Goal: Find specific page/section: Find specific page/section

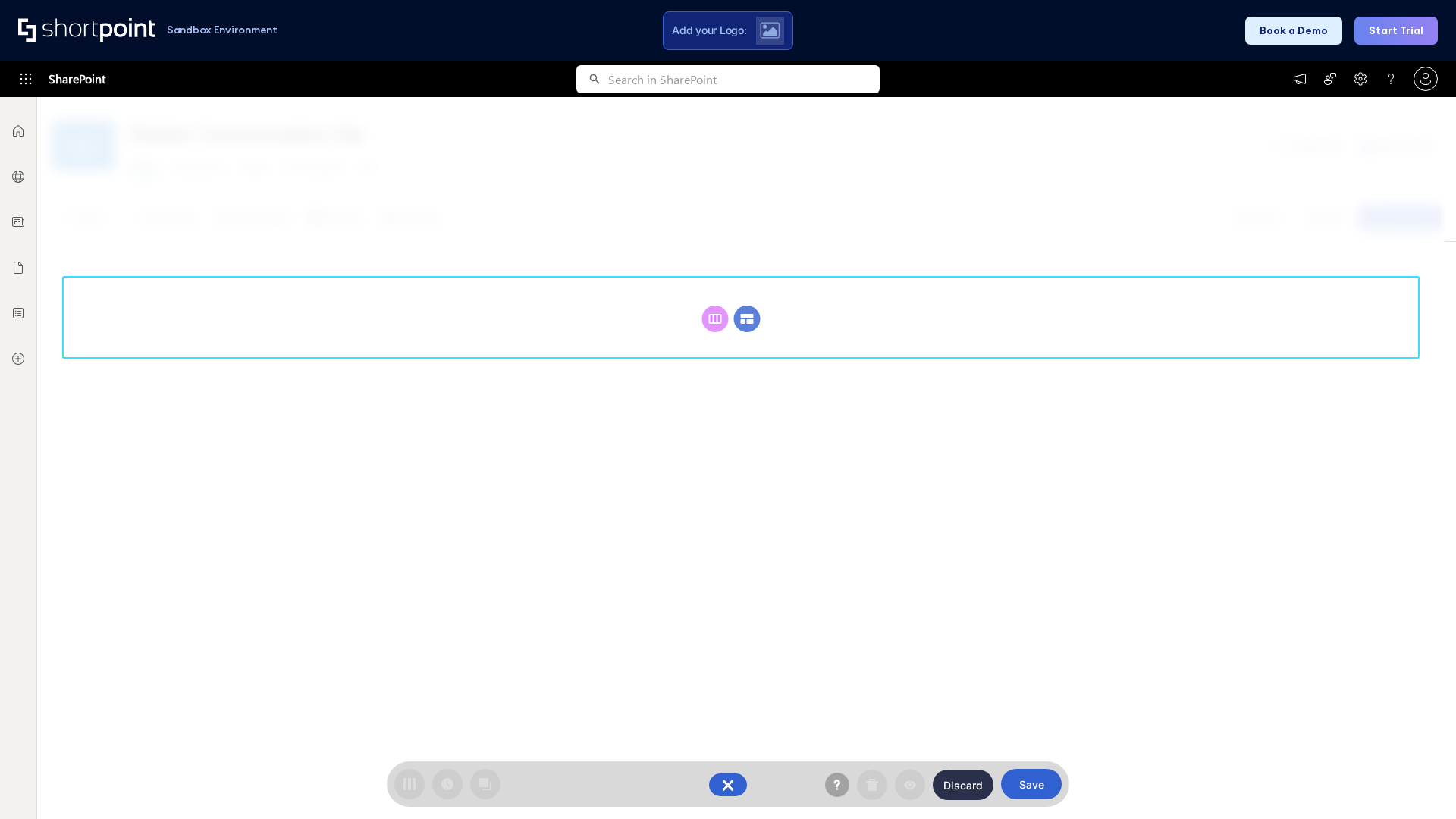
scroll to position [208, 0]
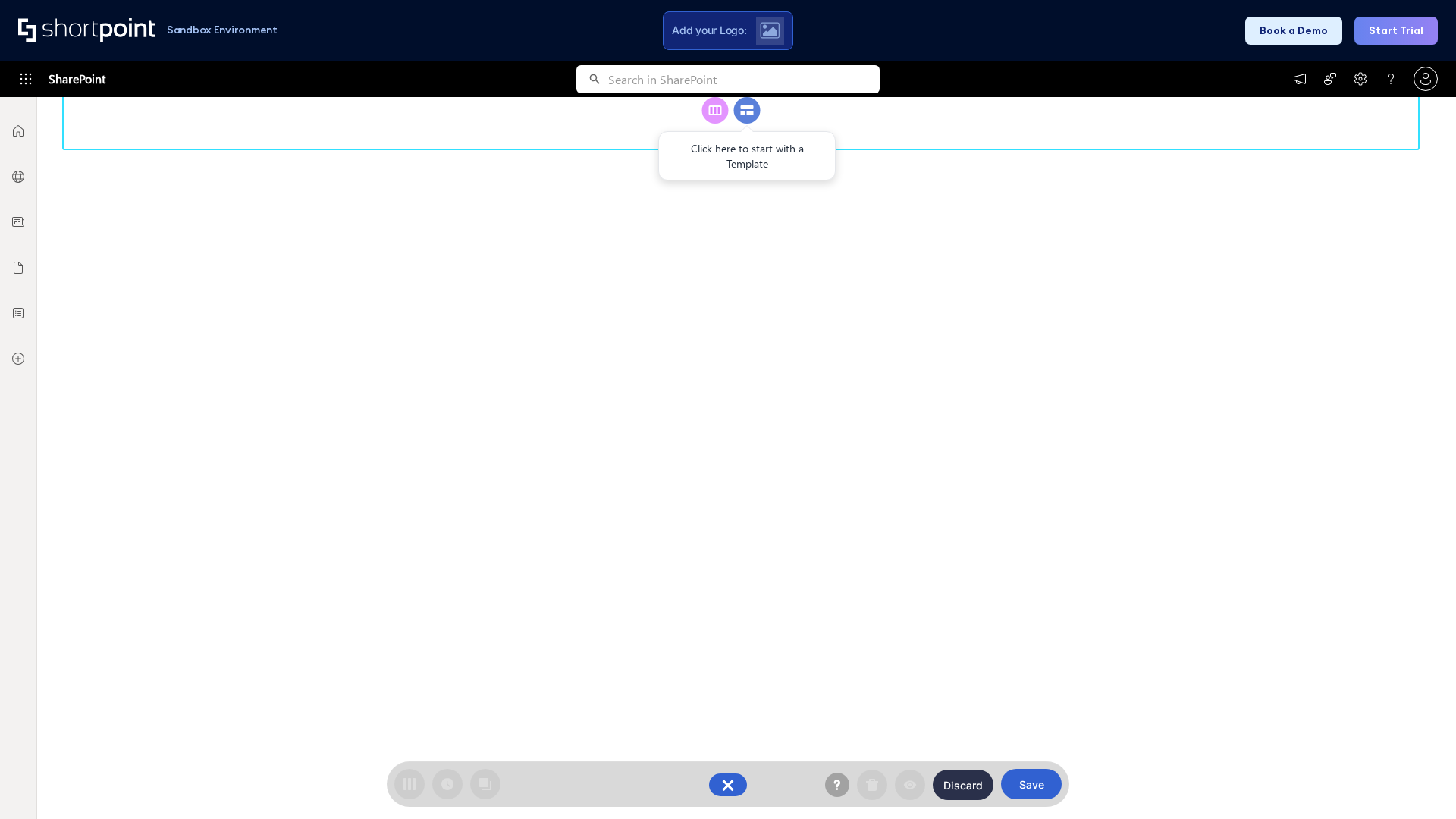
click at [747, 123] on circle at bounding box center [748, 110] width 27 height 27
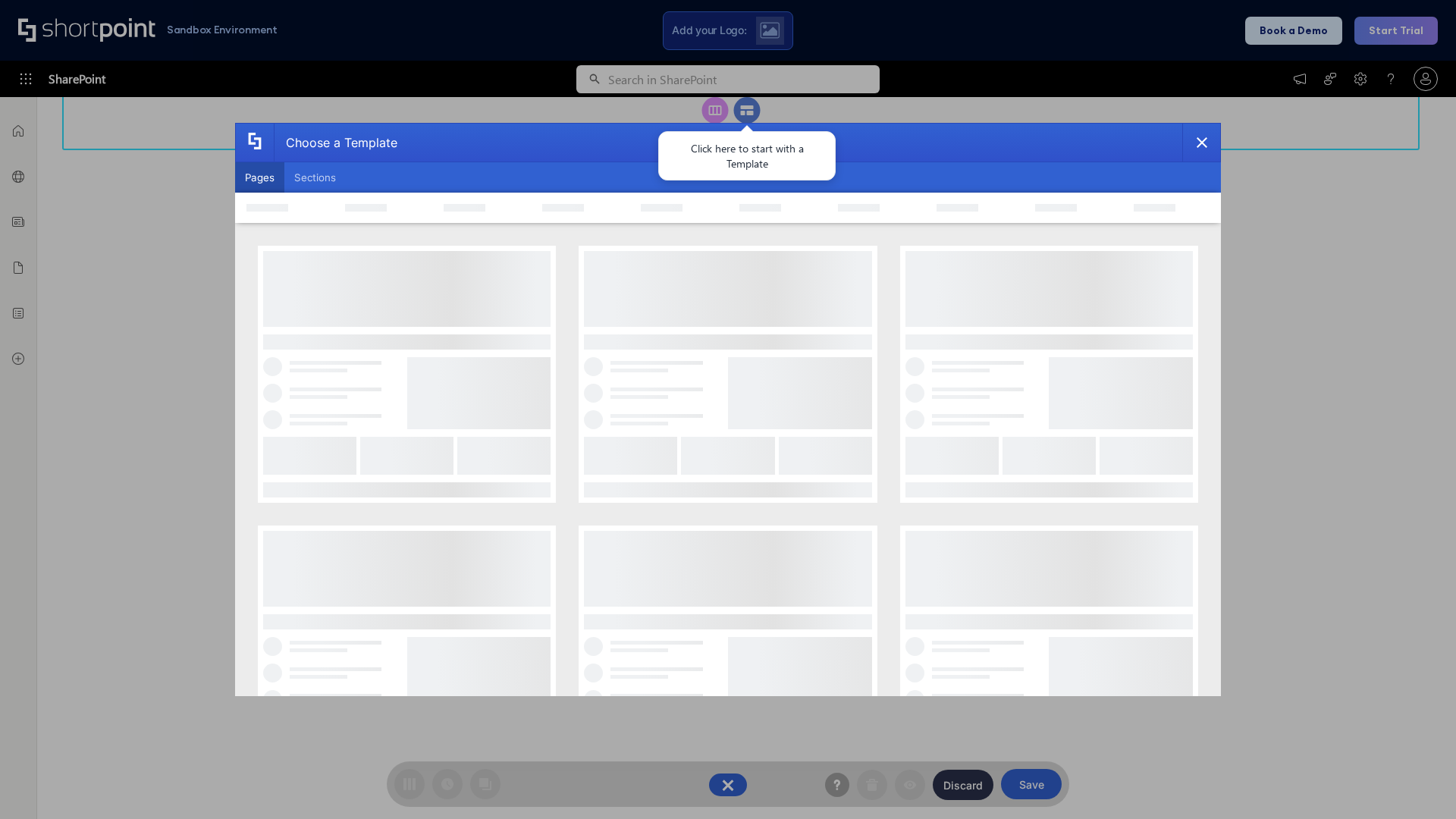
scroll to position [0, 0]
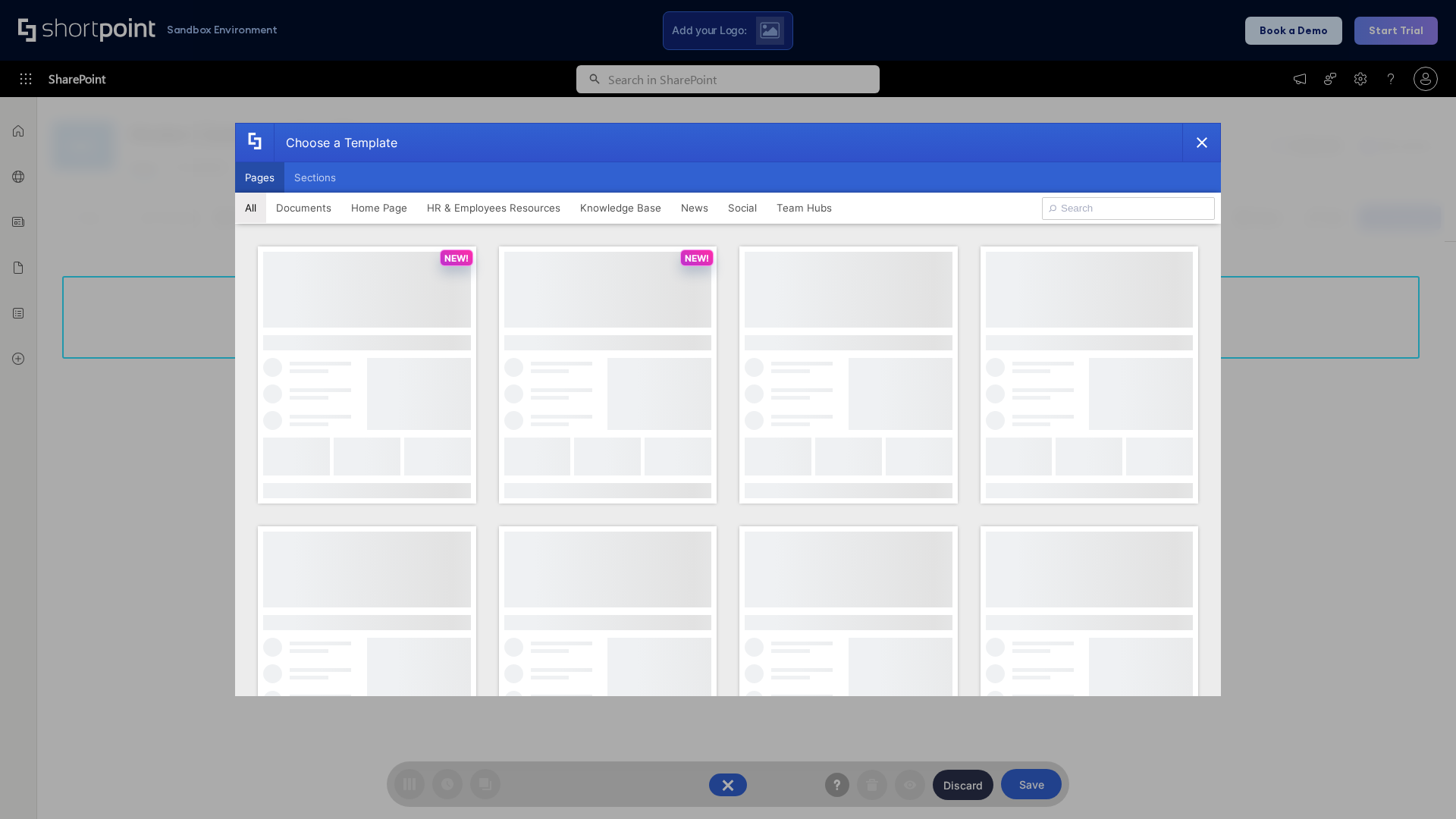
click at [259, 177] on button "Pages" at bounding box center [259, 177] width 49 height 30
type input "Intranet Layout 2"
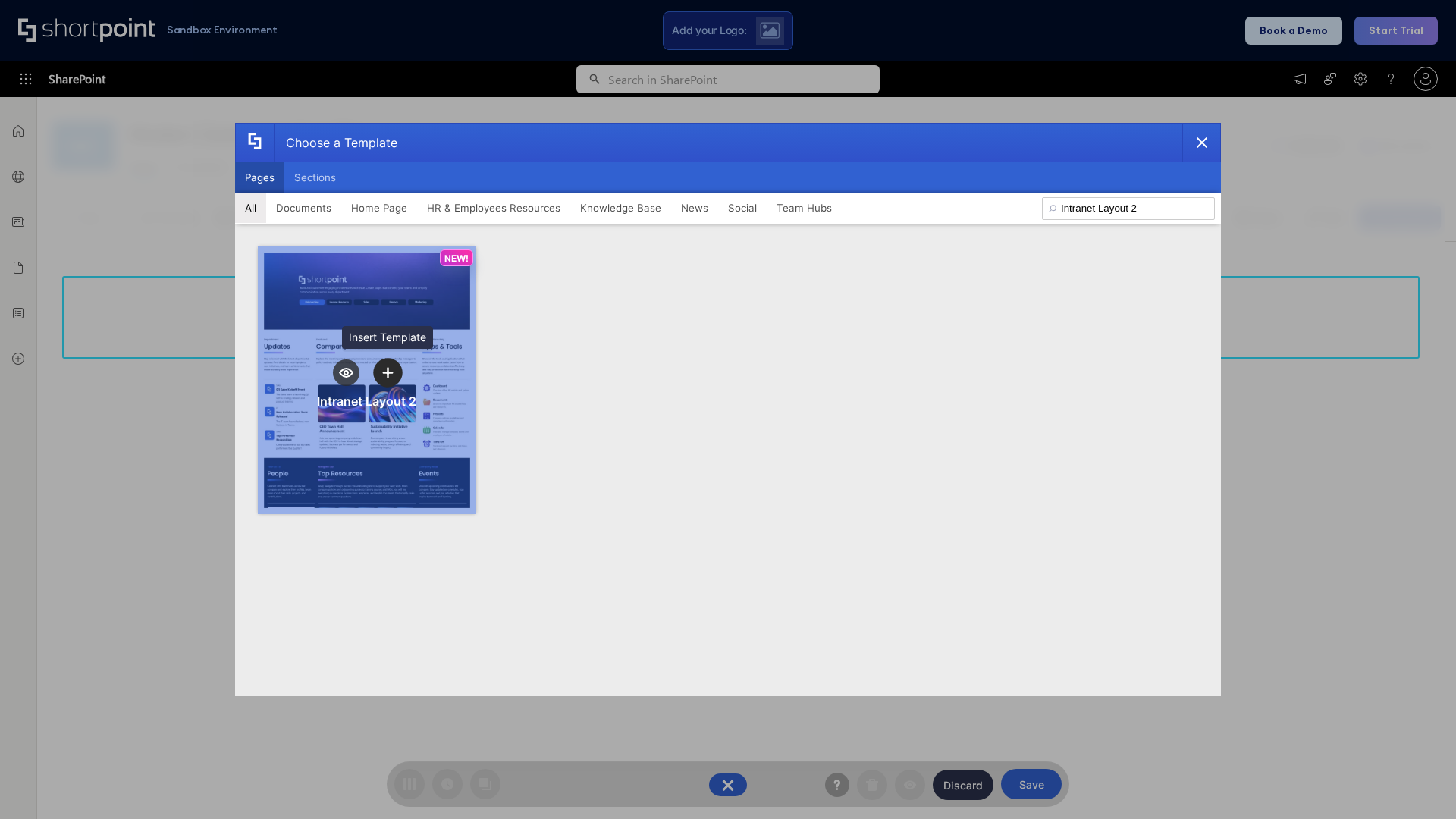
click at [387, 372] on icon "template selector" at bounding box center [387, 372] width 11 height 11
